Goal: Information Seeking & Learning: Find specific fact

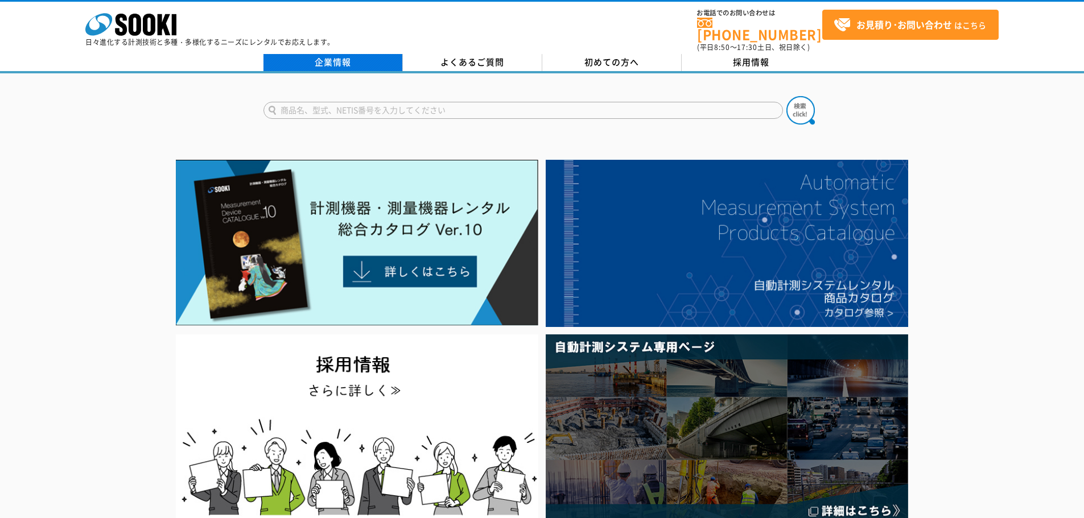
click at [323, 55] on link "企業情報" at bounding box center [332, 62] width 139 height 17
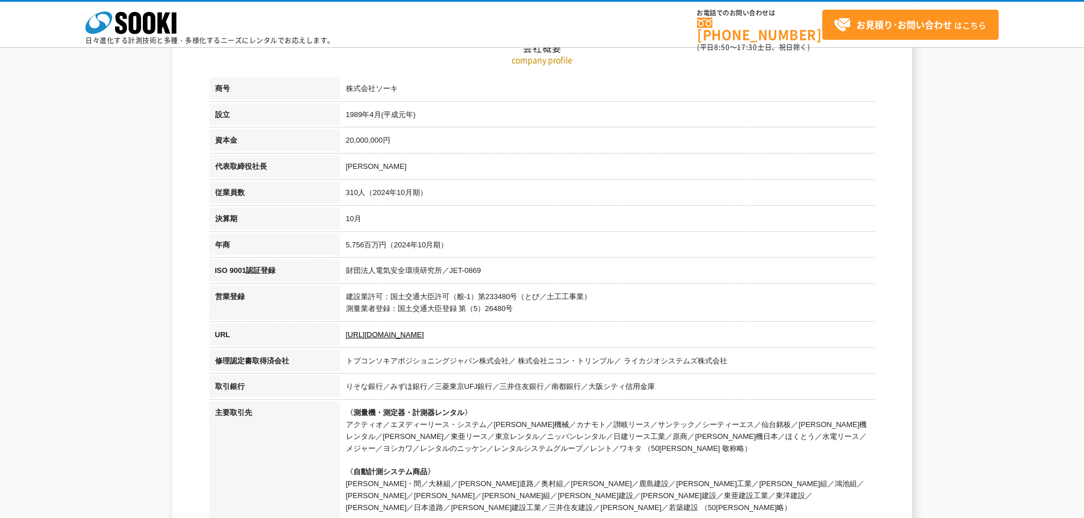
scroll to position [171, 0]
drag, startPoint x: 347, startPoint y: 117, endPoint x: 383, endPoint y: 115, distance: 36.4
click at [383, 115] on td "1989年4月(平成元年)" at bounding box center [607, 116] width 535 height 26
copy td "1989年4月"
click at [522, 242] on td "5,756百万円（2024年10月期）" at bounding box center [607, 246] width 535 height 26
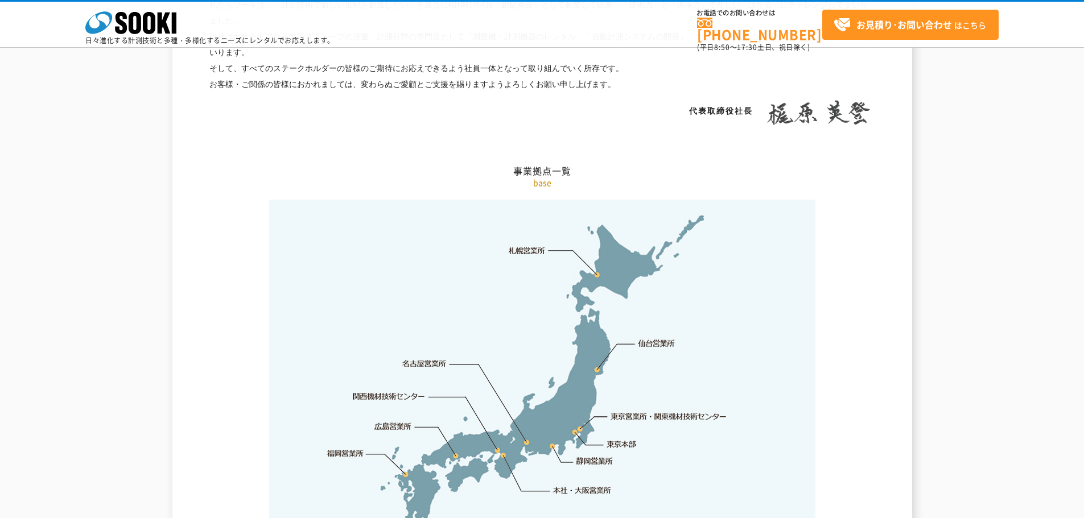
scroll to position [2105, 0]
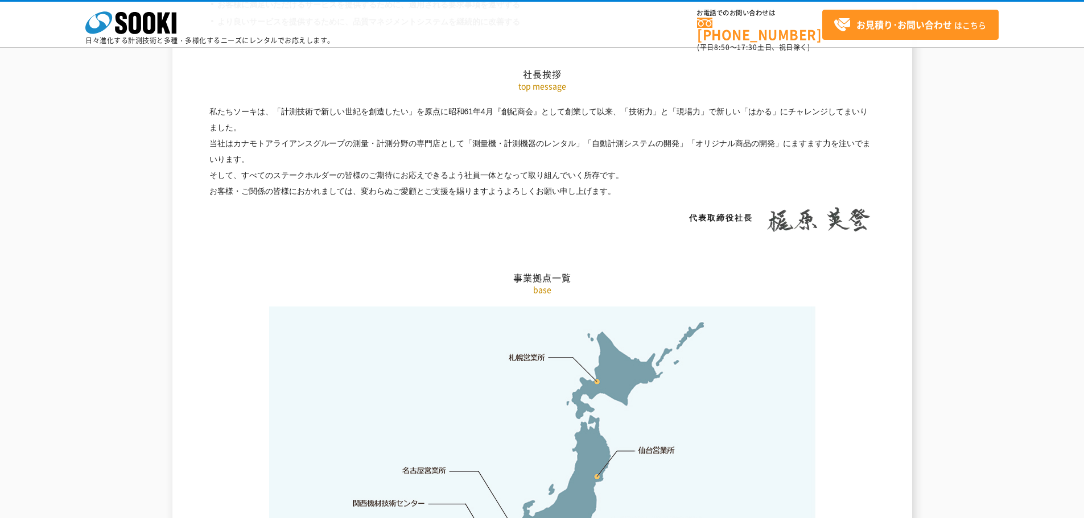
click at [367, 217] on h2 "事業拠点一覧" at bounding box center [542, 221] width 666 height 126
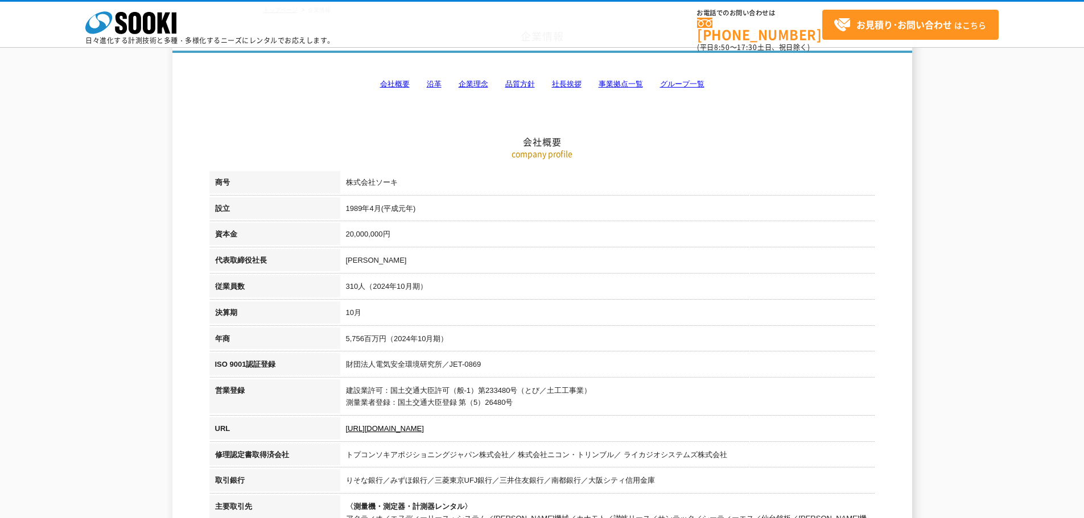
scroll to position [57, 0]
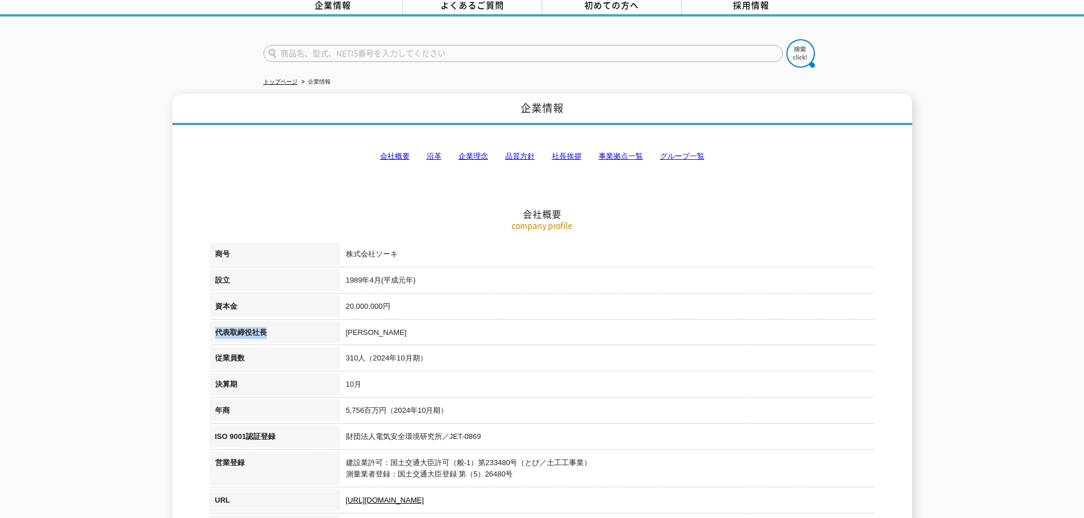
drag, startPoint x: 213, startPoint y: 326, endPoint x: 270, endPoint y: 326, distance: 57.5
click at [270, 326] on th "代表取締役社長" at bounding box center [274, 334] width 131 height 26
copy th "代表取締役社長"
drag, startPoint x: 345, startPoint y: 325, endPoint x: 400, endPoint y: 320, distance: 55.5
click at [400, 321] on td "[PERSON_NAME]" at bounding box center [607, 334] width 535 height 26
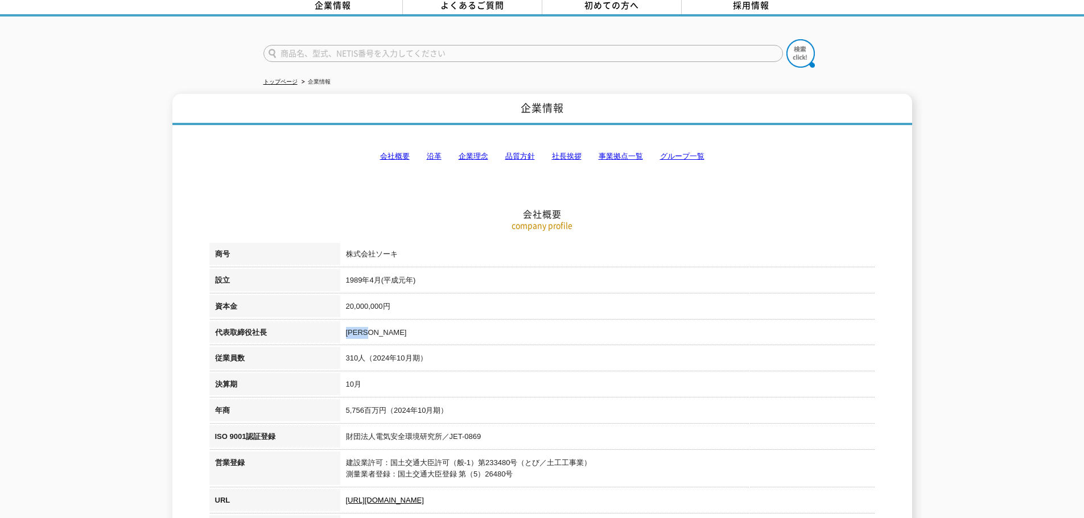
copy td "[PERSON_NAME]"
drag, startPoint x: 365, startPoint y: 402, endPoint x: 469, endPoint y: 403, distance: 103.5
click at [468, 404] on td "5,756百万円（2024年10月期）" at bounding box center [607, 412] width 535 height 26
copy td "5,756百万円（2024年10月期）"
drag, startPoint x: 346, startPoint y: 299, endPoint x: 372, endPoint y: 299, distance: 26.2
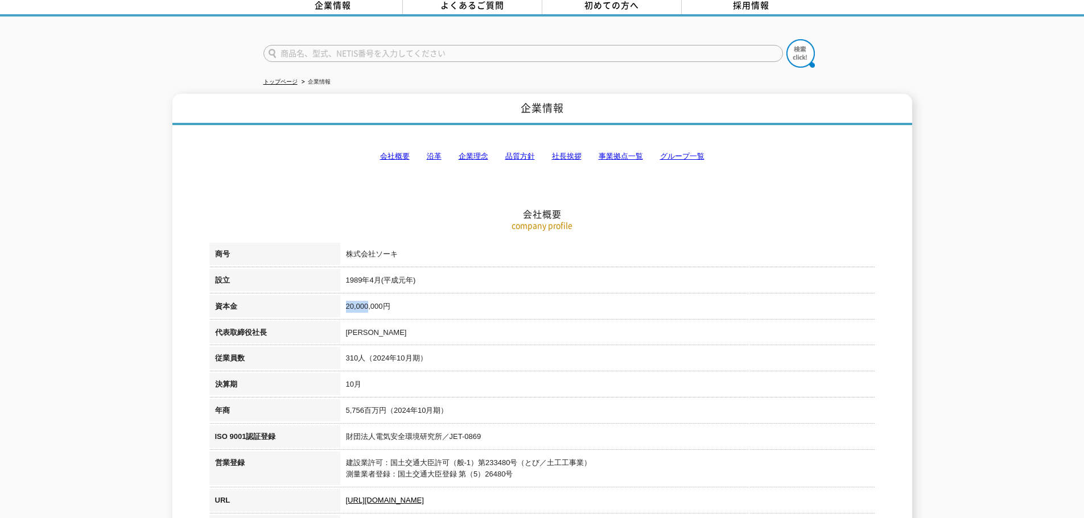
click at [372, 299] on td "20,000,000円" at bounding box center [607, 308] width 535 height 26
copy td "20,000"
drag, startPoint x: 341, startPoint y: 270, endPoint x: 352, endPoint y: 272, distance: 11.5
click at [352, 272] on td "1989年4月(平成元年)" at bounding box center [607, 282] width 535 height 26
click at [388, 299] on td "20,000,000円" at bounding box center [607, 308] width 535 height 26
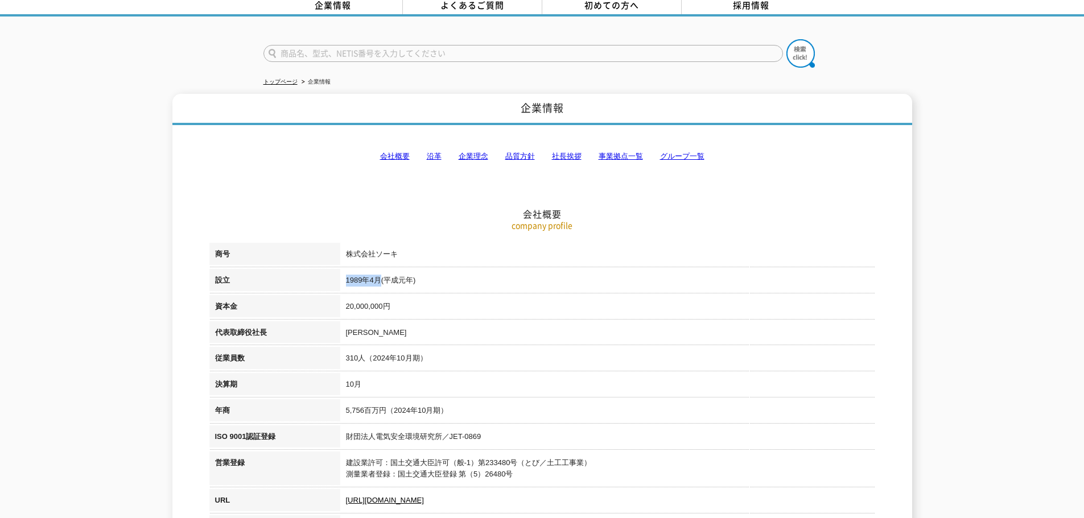
drag, startPoint x: 343, startPoint y: 273, endPoint x: 382, endPoint y: 272, distance: 38.7
click at [382, 272] on td "1989年4月(平成元年)" at bounding box center [607, 282] width 535 height 26
copy td "1989年4月"
drag, startPoint x: 346, startPoint y: 403, endPoint x: 464, endPoint y: 402, distance: 117.8
click at [464, 402] on td "5,756百万円（2024年10月期）" at bounding box center [607, 412] width 535 height 26
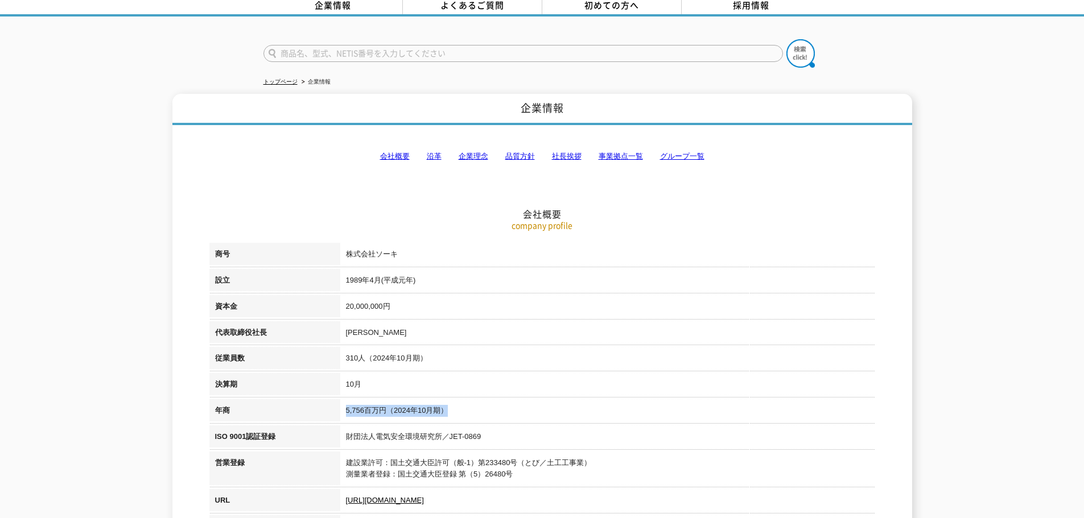
copy td "5,756百万円（2024年10月期）"
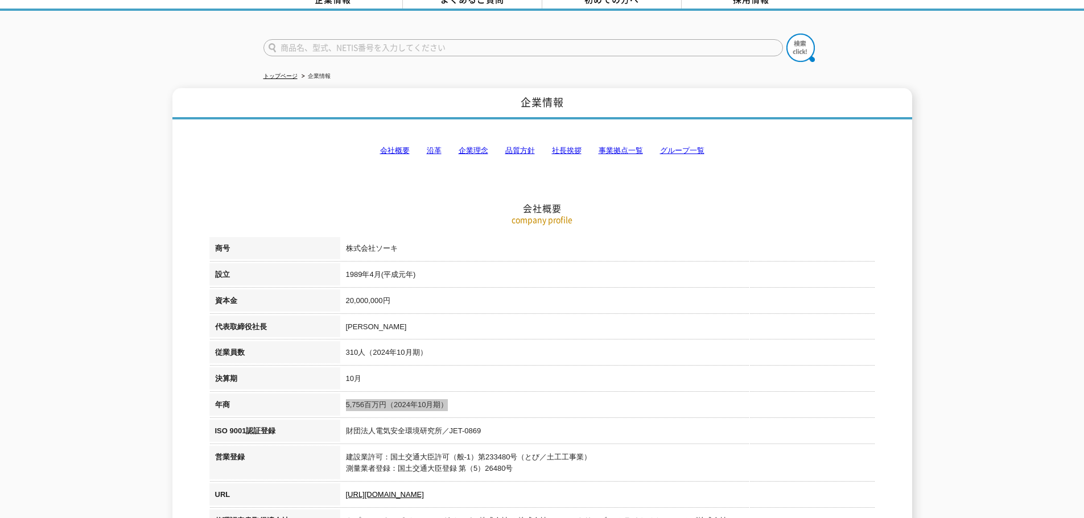
scroll to position [0, 0]
